Goal: Task Accomplishment & Management: Manage account settings

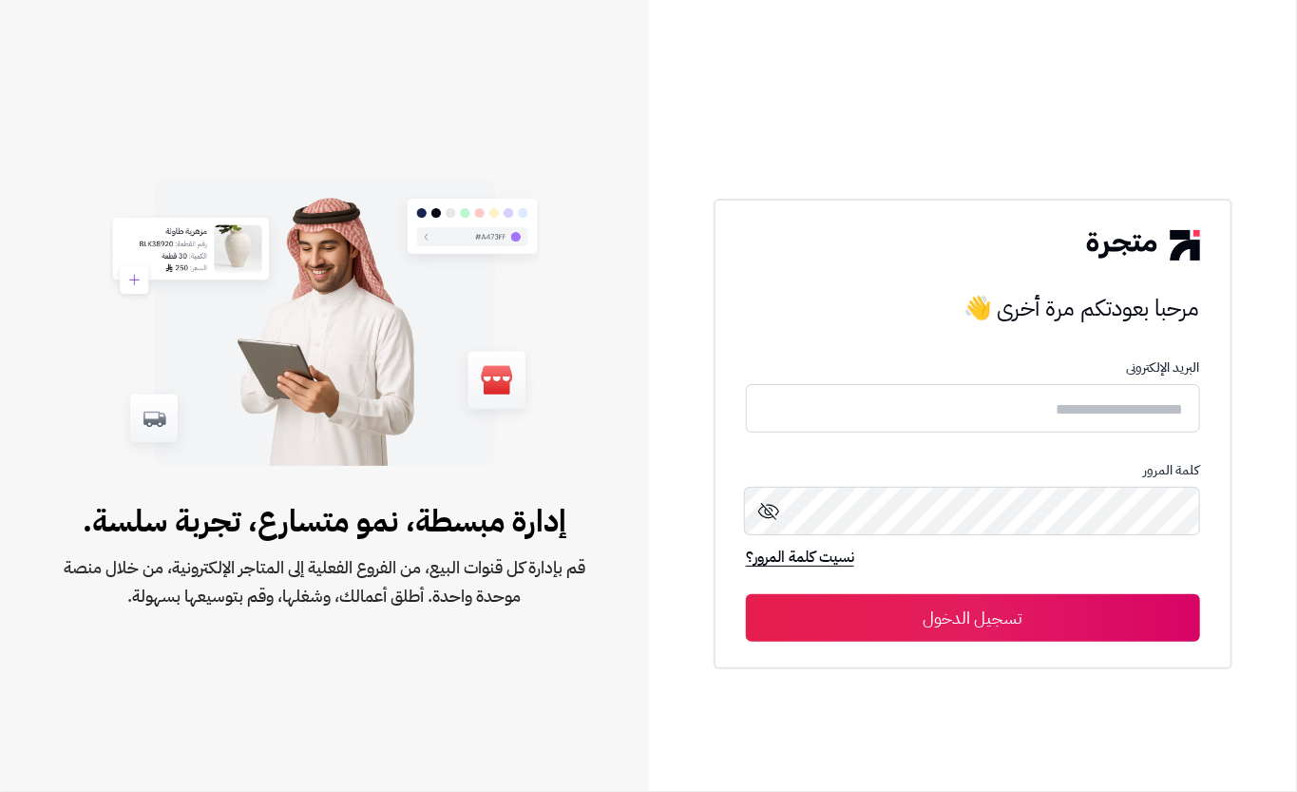
click at [838, 377] on form "البريد الإلكترونى كلمة المرور نسيت كلمة المرور؟ تسجيل الدخول" at bounding box center [973, 500] width 454 height 281
click at [825, 405] on input "text" at bounding box center [973, 408] width 454 height 50
click at [780, 396] on input "text" at bounding box center [973, 408] width 454 height 50
type input "****"
click at [909, 636] on button "تسجيل الدخول" at bounding box center [973, 618] width 454 height 48
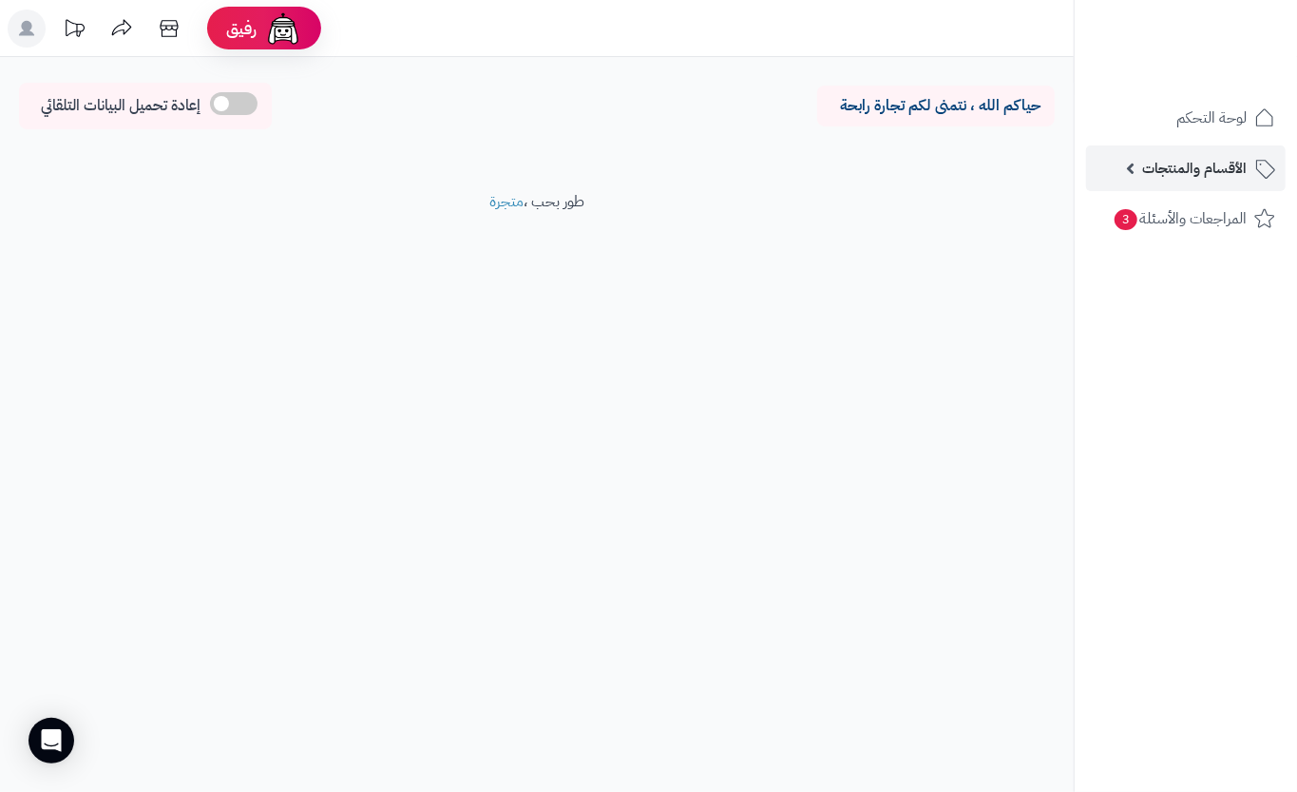
click at [1141, 167] on link "الأقسام والمنتجات" at bounding box center [1186, 168] width 200 height 46
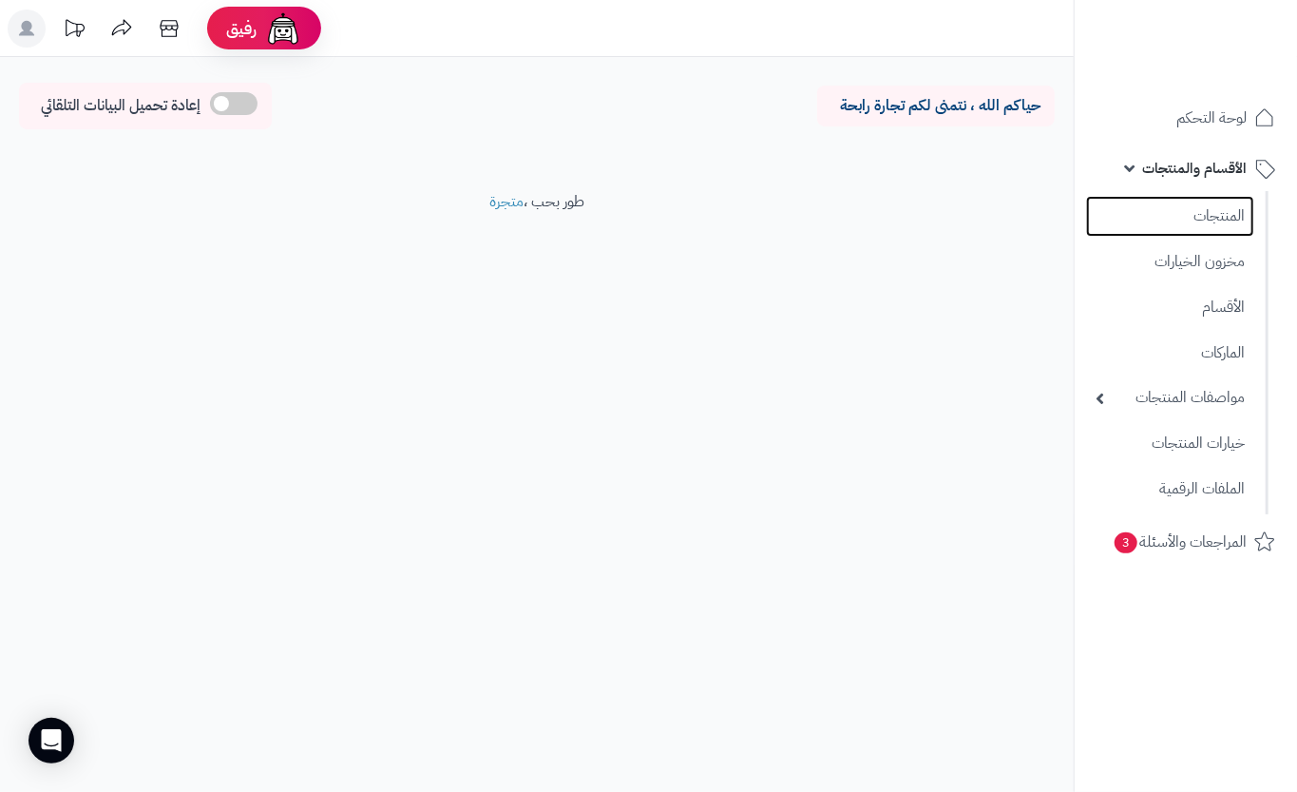
click at [1148, 236] on link "المنتجات" at bounding box center [1170, 216] width 168 height 41
